Goal: Register for event/course

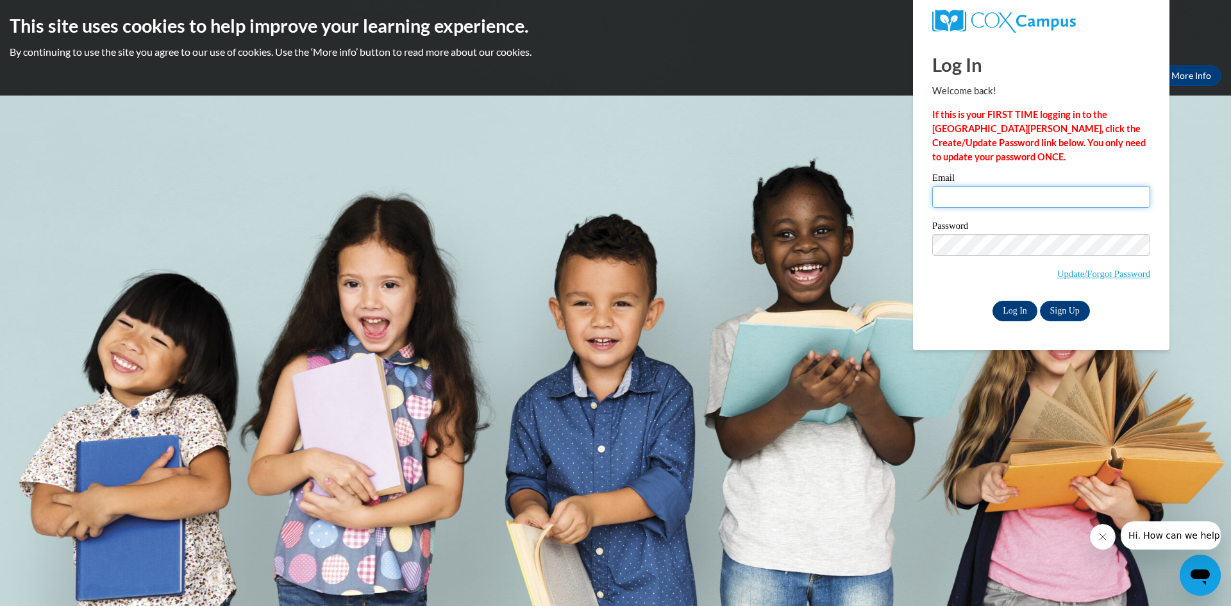
type input "[EMAIL_ADDRESS][DOMAIN_NAME]"
click at [1018, 310] on input "Log In" at bounding box center [1014, 311] width 45 height 21
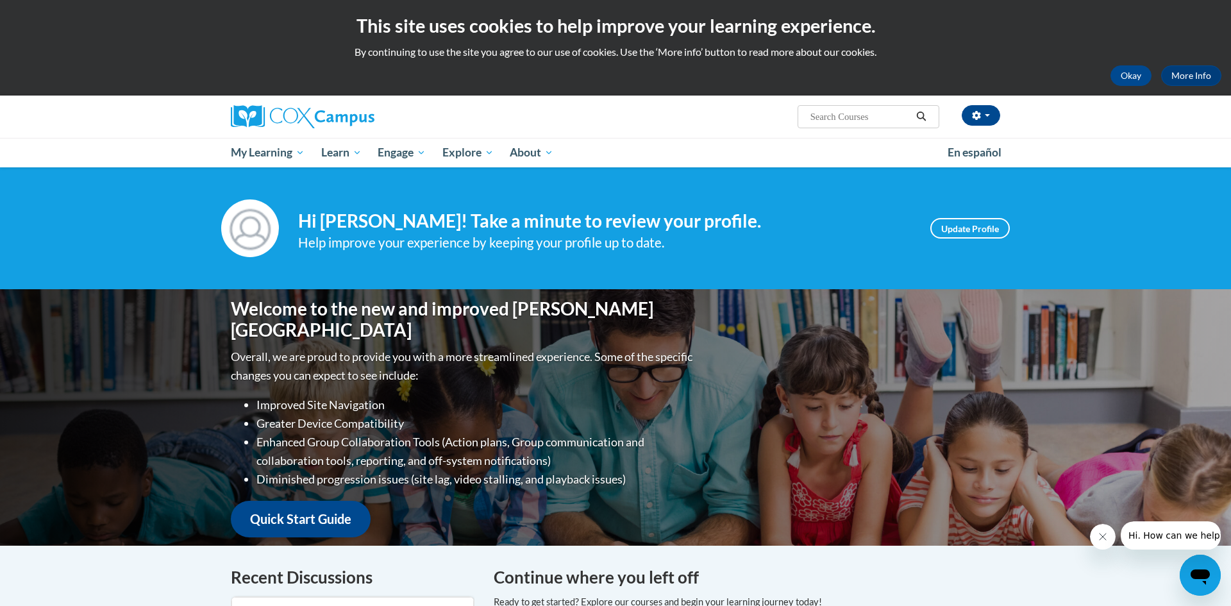
click at [864, 121] on input "Search..." at bounding box center [860, 116] width 103 height 15
type input "The power of language"
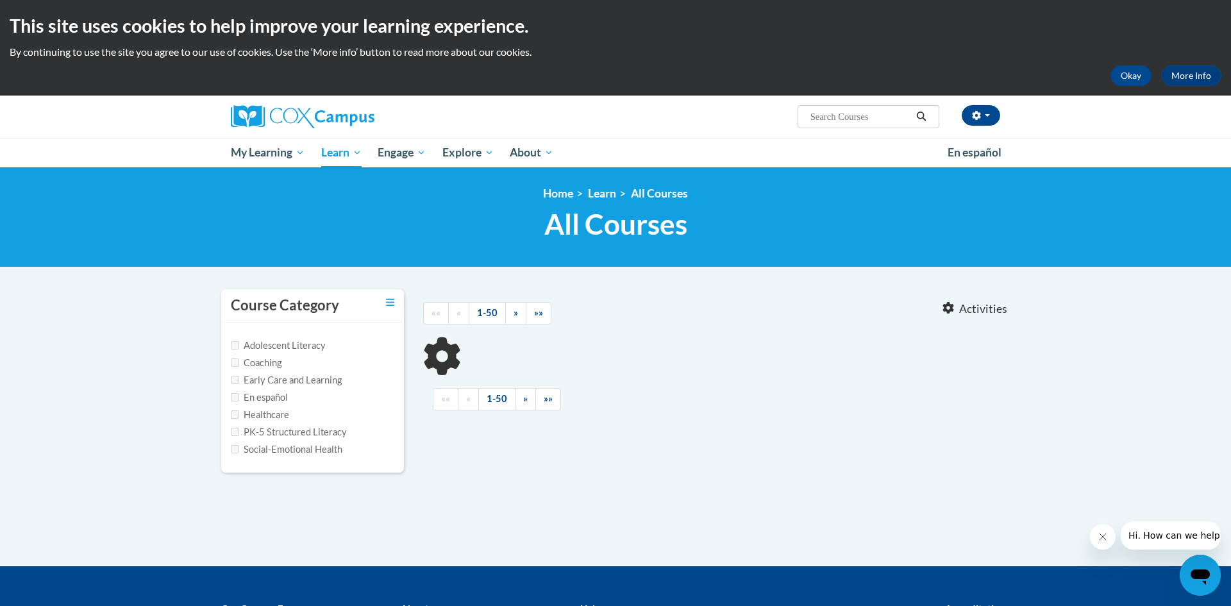
type input "The power of language"
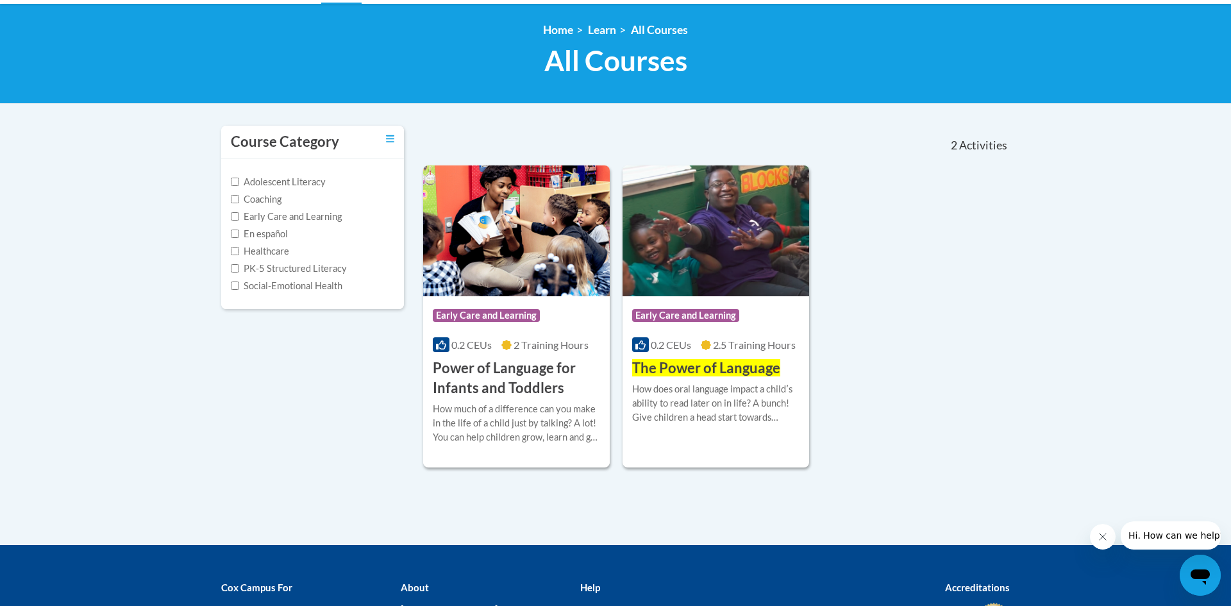
scroll to position [164, 0]
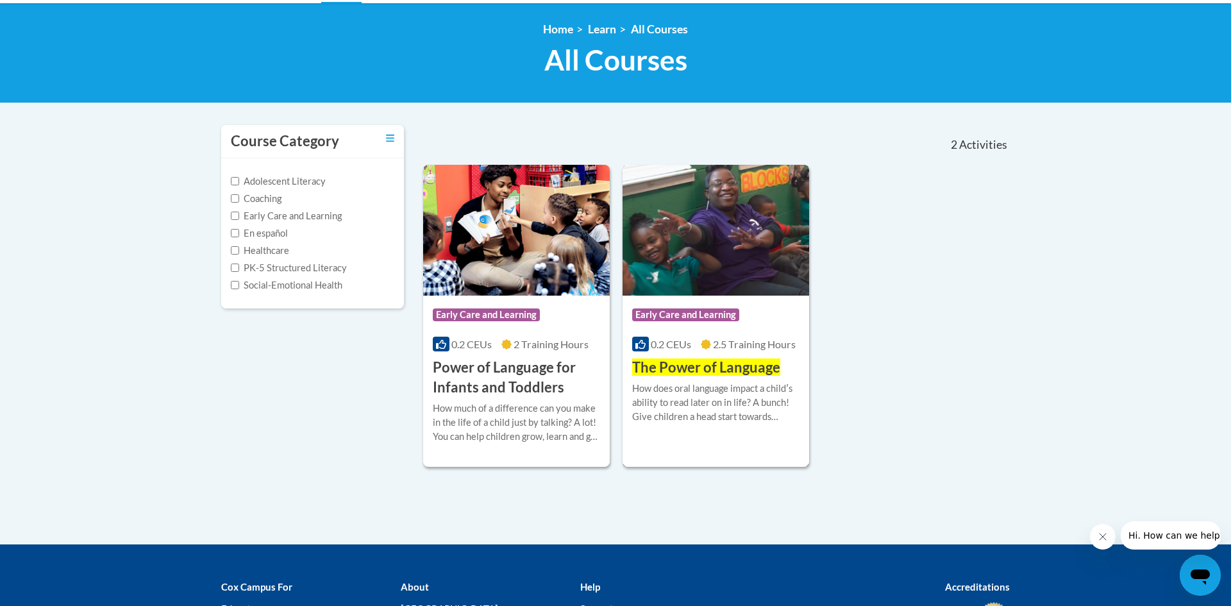
click at [771, 272] on img at bounding box center [716, 230] width 187 height 131
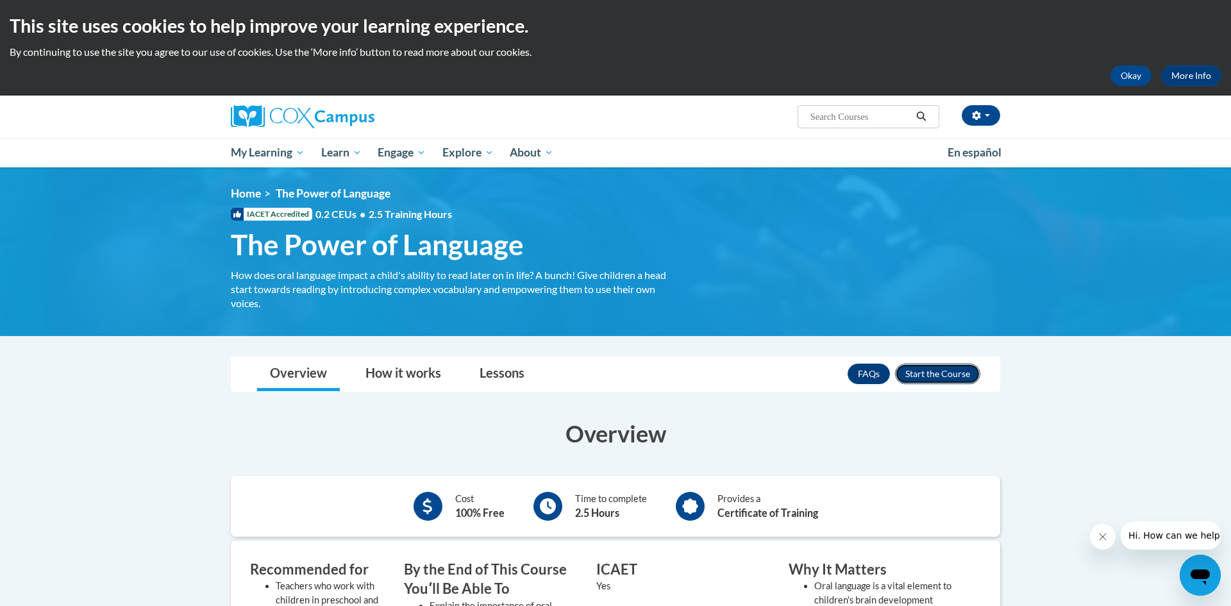
click at [956, 371] on button "Enroll" at bounding box center [937, 374] width 85 height 21
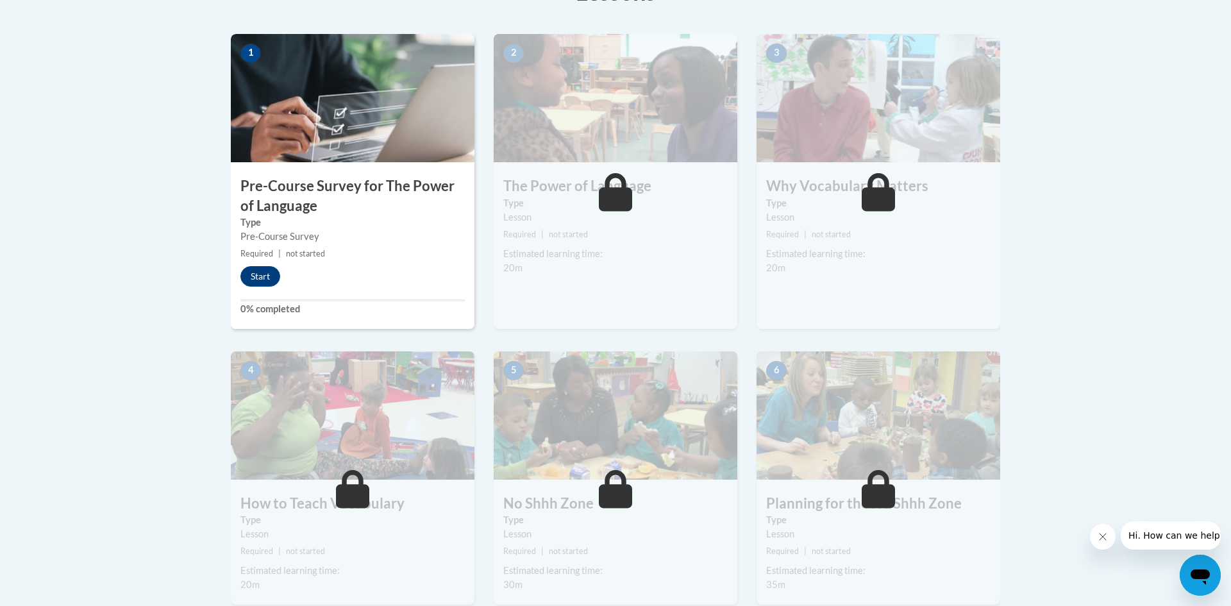
scroll to position [393, 0]
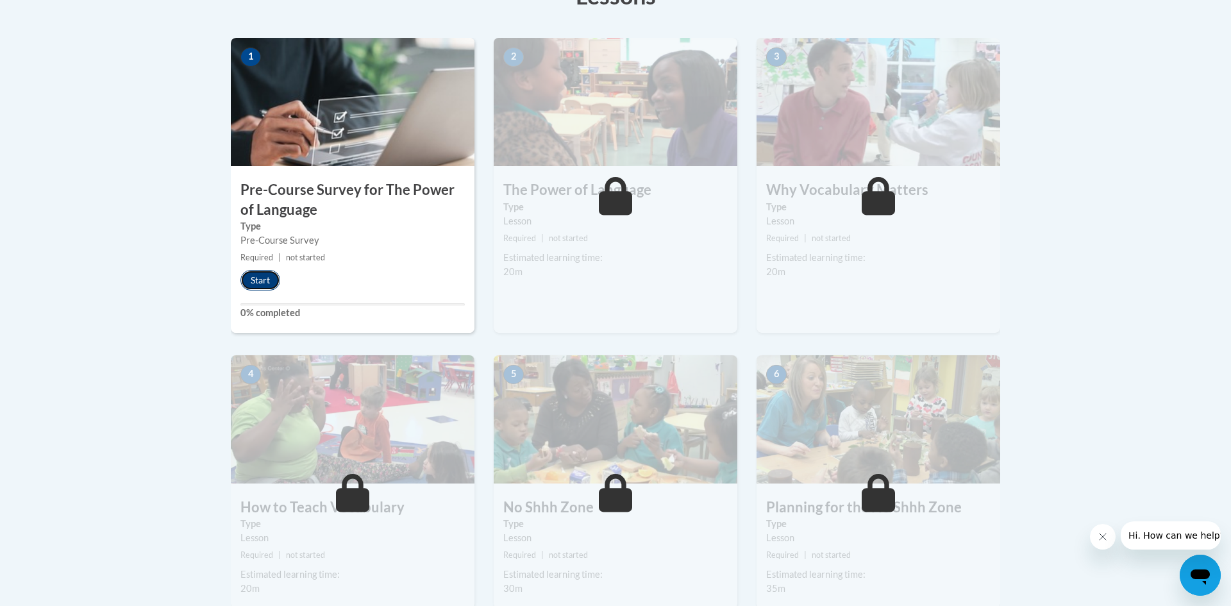
click at [254, 286] on button "Start" at bounding box center [260, 280] width 40 height 21
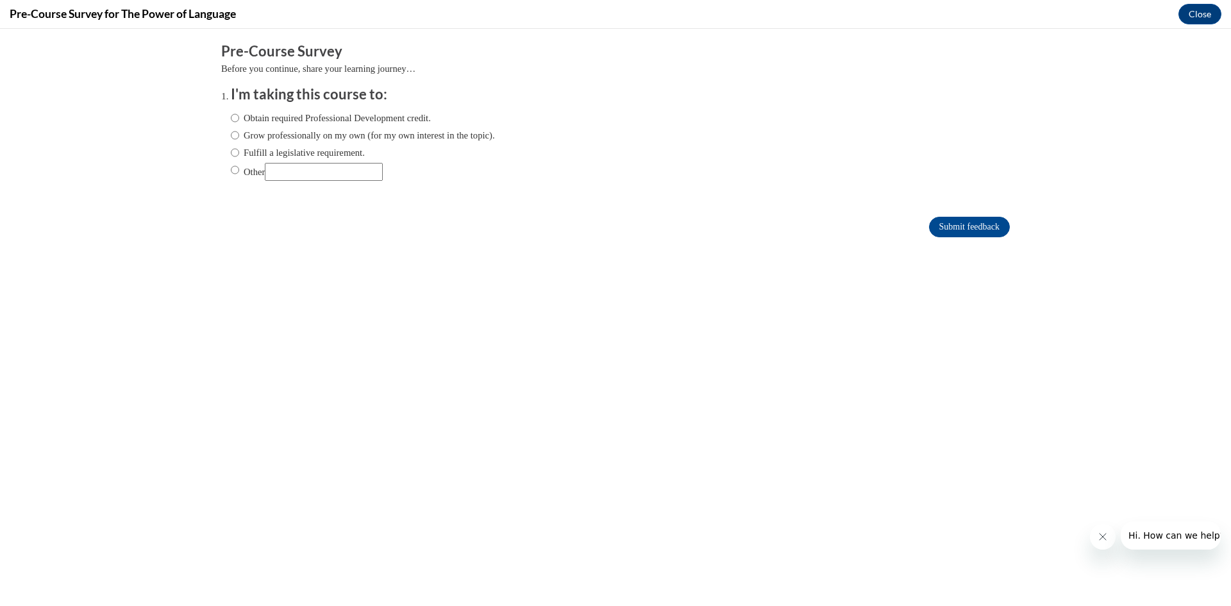
scroll to position [0, 0]
click at [235, 117] on input "Obtain required Professional Development credit." at bounding box center [235, 118] width 8 height 14
radio input "true"
click at [1003, 230] on input "Submit feedback" at bounding box center [969, 227] width 81 height 21
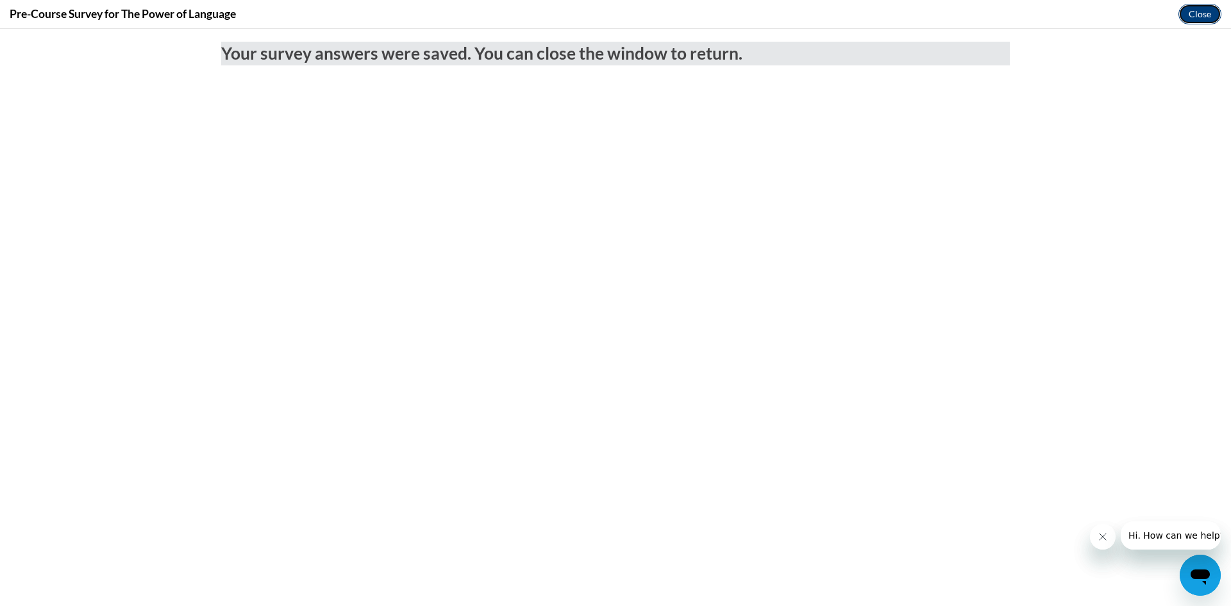
click at [1197, 17] on button "Close" at bounding box center [1199, 14] width 43 height 21
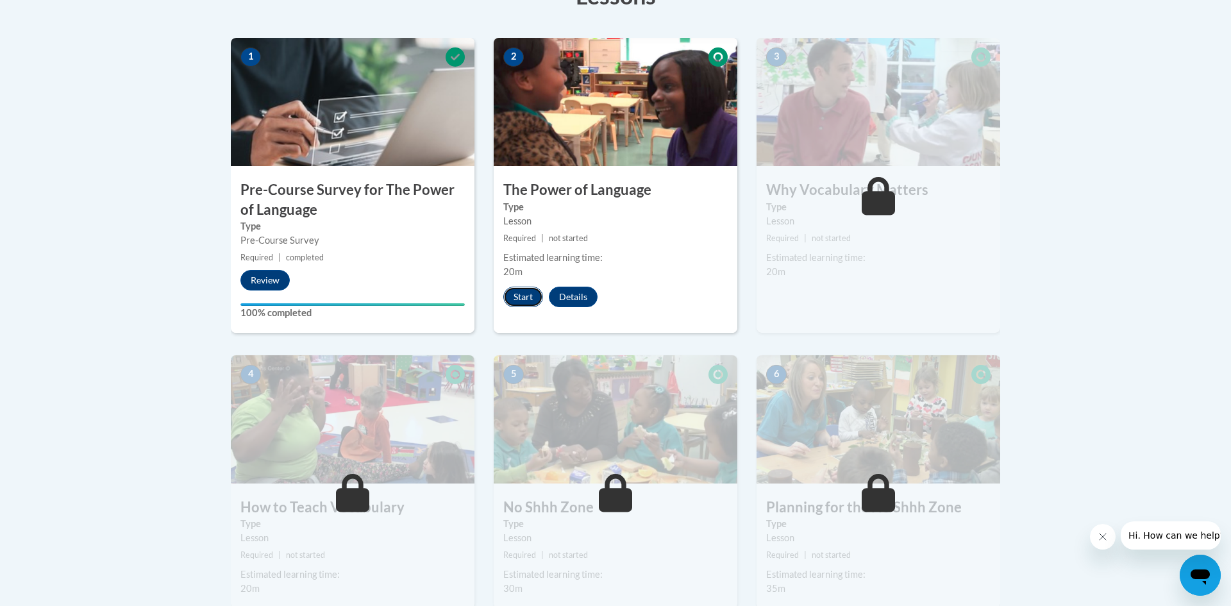
click at [530, 299] on button "Start" at bounding box center [523, 297] width 40 height 21
